Goal: Information Seeking & Learning: Learn about a topic

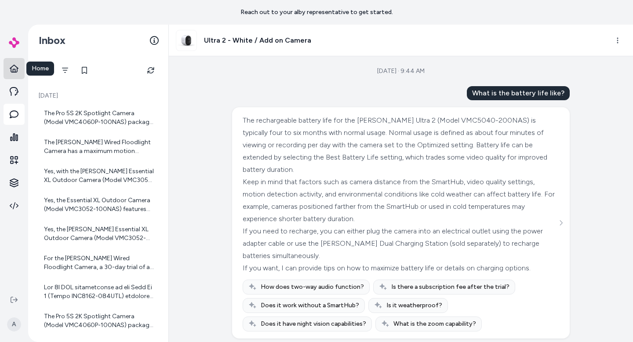
click at [14, 70] on icon at bounding box center [14, 68] width 9 height 9
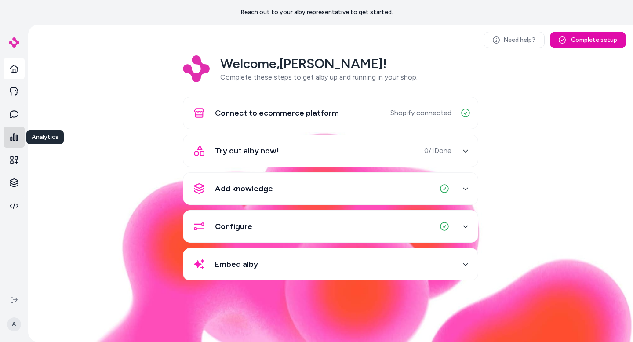
click at [15, 136] on icon at bounding box center [14, 137] width 9 height 9
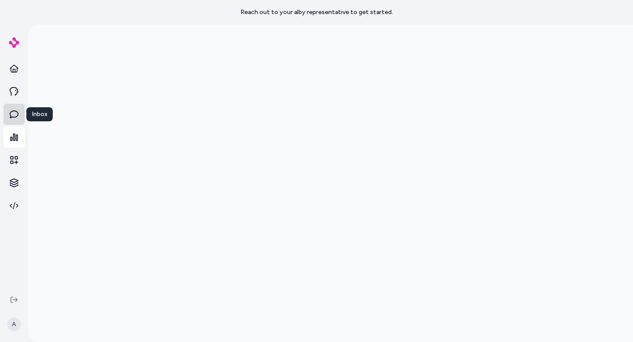
click at [15, 114] on icon at bounding box center [14, 114] width 9 height 9
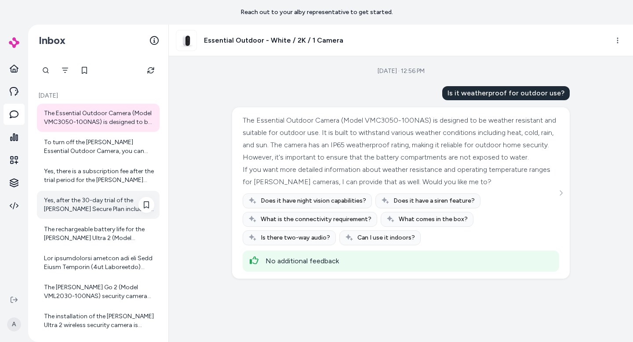
click at [128, 217] on div "Yes, after the 30-day trial of the [PERSON_NAME] Secure Plan included with the …" at bounding box center [98, 205] width 123 height 28
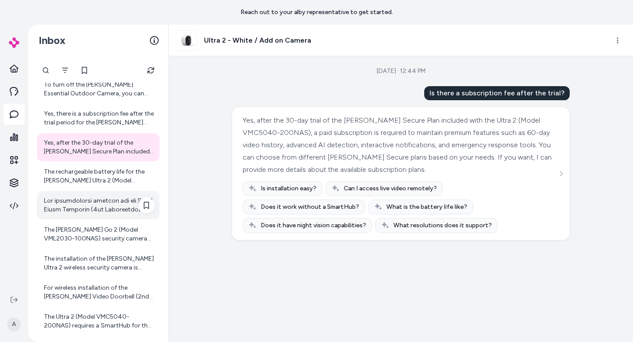
scroll to position [58, 0]
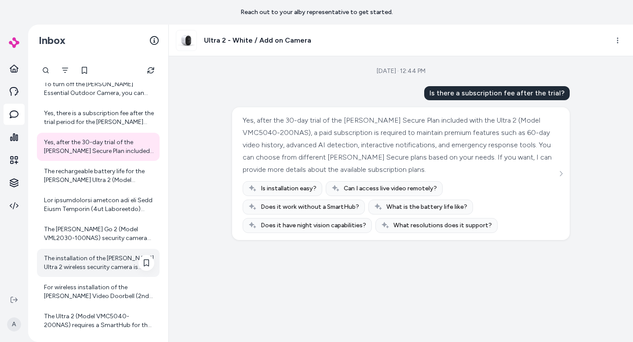
click at [112, 256] on div "The installation of the [PERSON_NAME] Ultra 2 wireless security camera is desig…" at bounding box center [99, 263] width 110 height 18
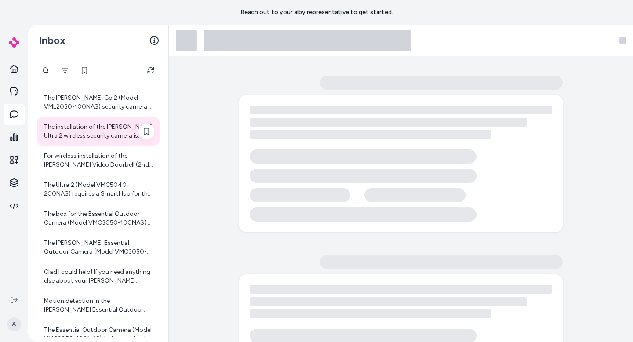
scroll to position [190, 0]
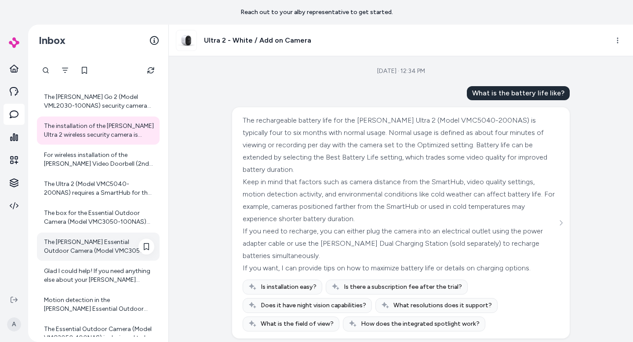
click at [112, 251] on div "The [PERSON_NAME] Essential Outdoor Camera (Model VMC3050-100NAS) has a battery…" at bounding box center [99, 247] width 110 height 18
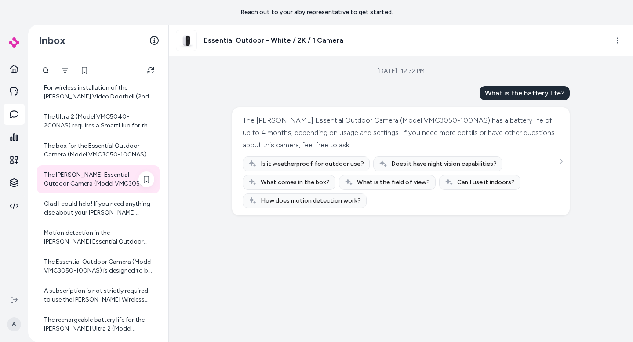
scroll to position [260, 0]
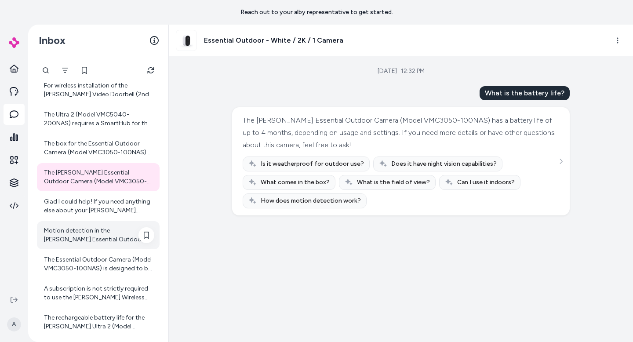
click at [78, 237] on div "Motion detection in the [PERSON_NAME] Essential Outdoor Camera works by using P…" at bounding box center [99, 236] width 110 height 18
